Goal: Check status: Check status

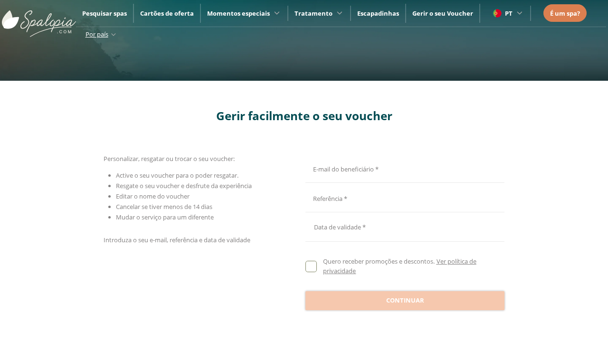
click at [403, 168] on input "E-mail do beneficiário *" at bounding box center [403, 168] width 196 height 17
type input "**********"
click at [403, 198] on input "E-mail do beneficiário *" at bounding box center [403, 197] width 196 height 17
type input "**********"
click at [405, 227] on div at bounding box center [404, 227] width 199 height 23
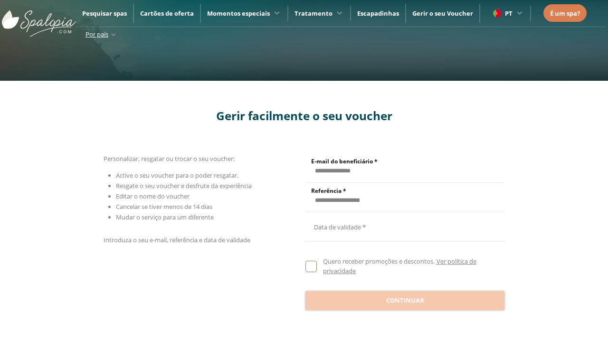
click at [382, 80] on button "Oct" at bounding box center [382, 88] width 47 height 17
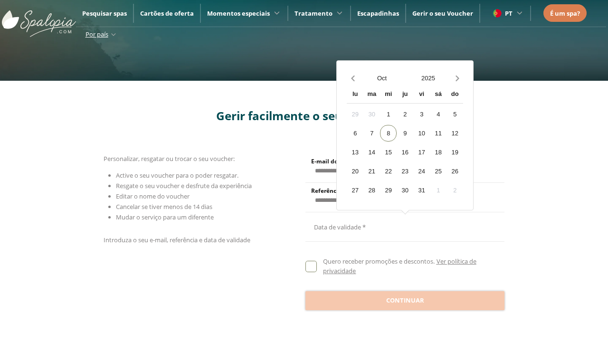
click at [359, 143] on div "[DATE]" at bounding box center [359, 133] width 42 height 20
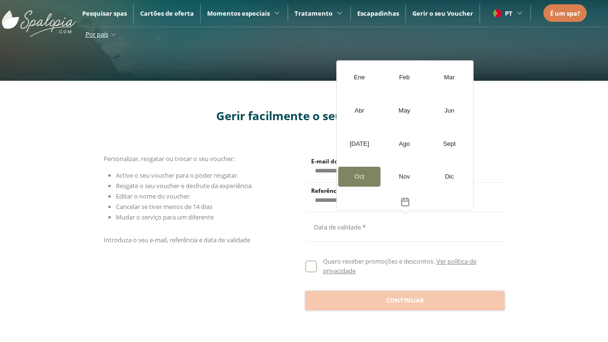
click at [428, 78] on button "2025" at bounding box center [428, 78] width 47 height 17
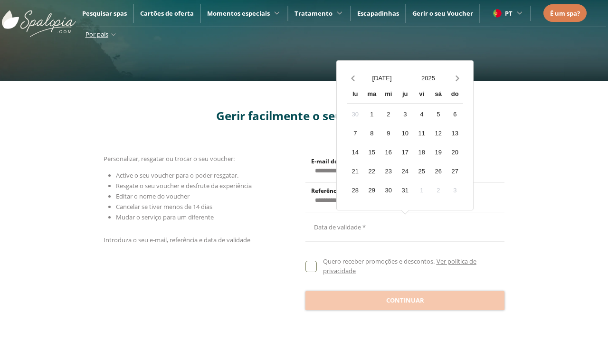
scroll to position [846, 0]
click at [359, 183] on div "2026" at bounding box center [359, 173] width 42 height 20
click at [355, 170] on div "20" at bounding box center [355, 171] width 17 height 17
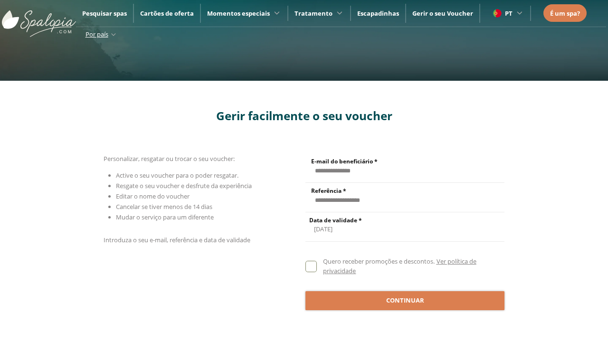
scroll to position [0, 0]
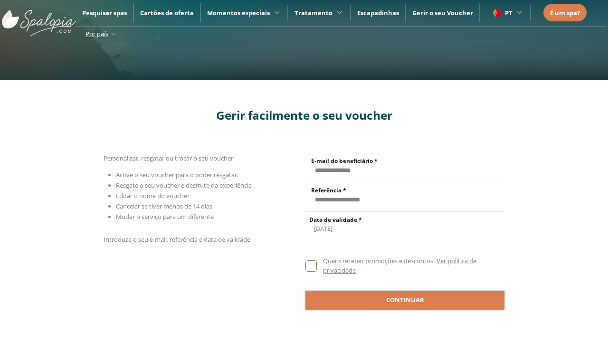
click at [405, 300] on span "Continuar" at bounding box center [405, 299] width 38 height 9
